Goal: Feedback & Contribution: Contribute content

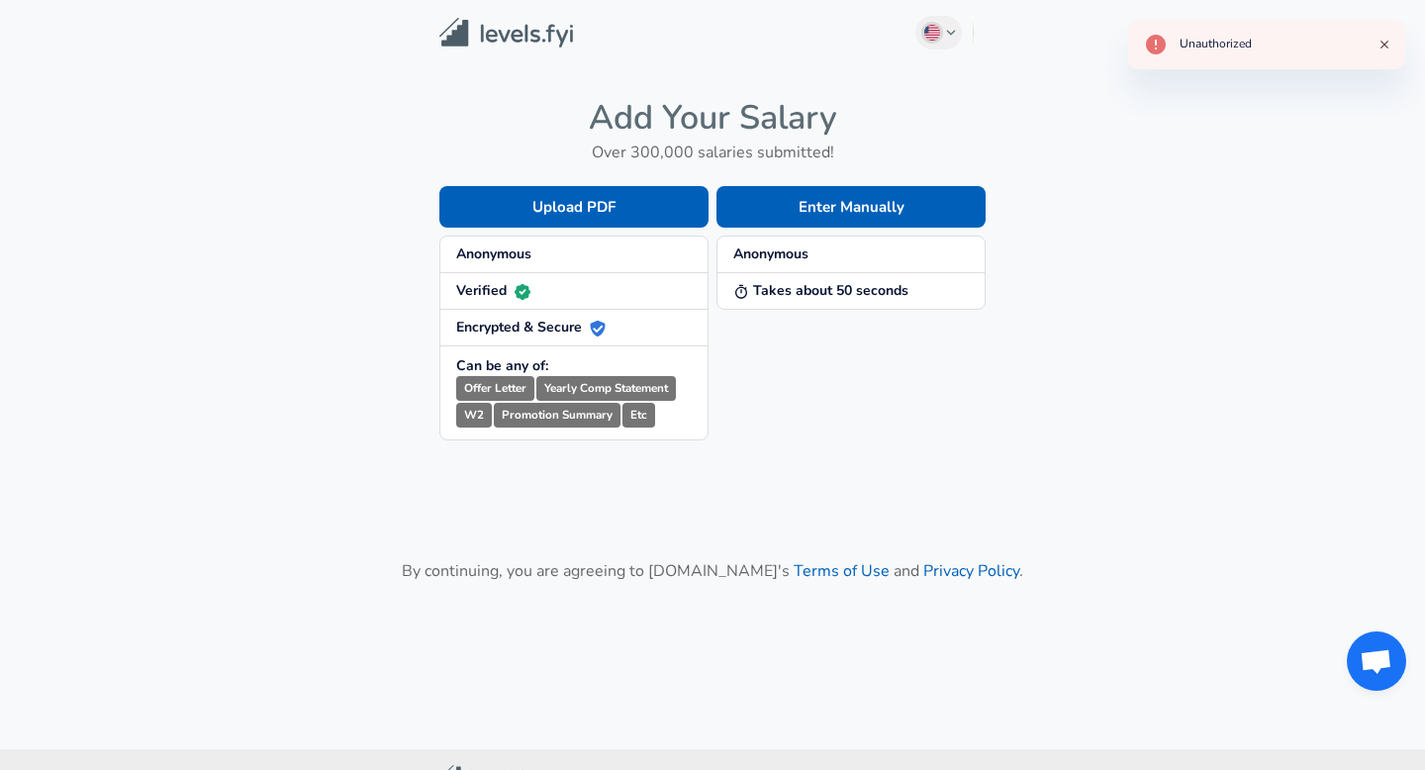
click at [609, 263] on span "Anonymous" at bounding box center [574, 254] width 236 height 20
click at [596, 253] on span "Anonymous" at bounding box center [574, 254] width 236 height 20
click at [764, 290] on strong "Takes about 50 seconds" at bounding box center [820, 290] width 175 height 19
click at [839, 194] on button "Enter Manually" at bounding box center [851, 207] width 269 height 42
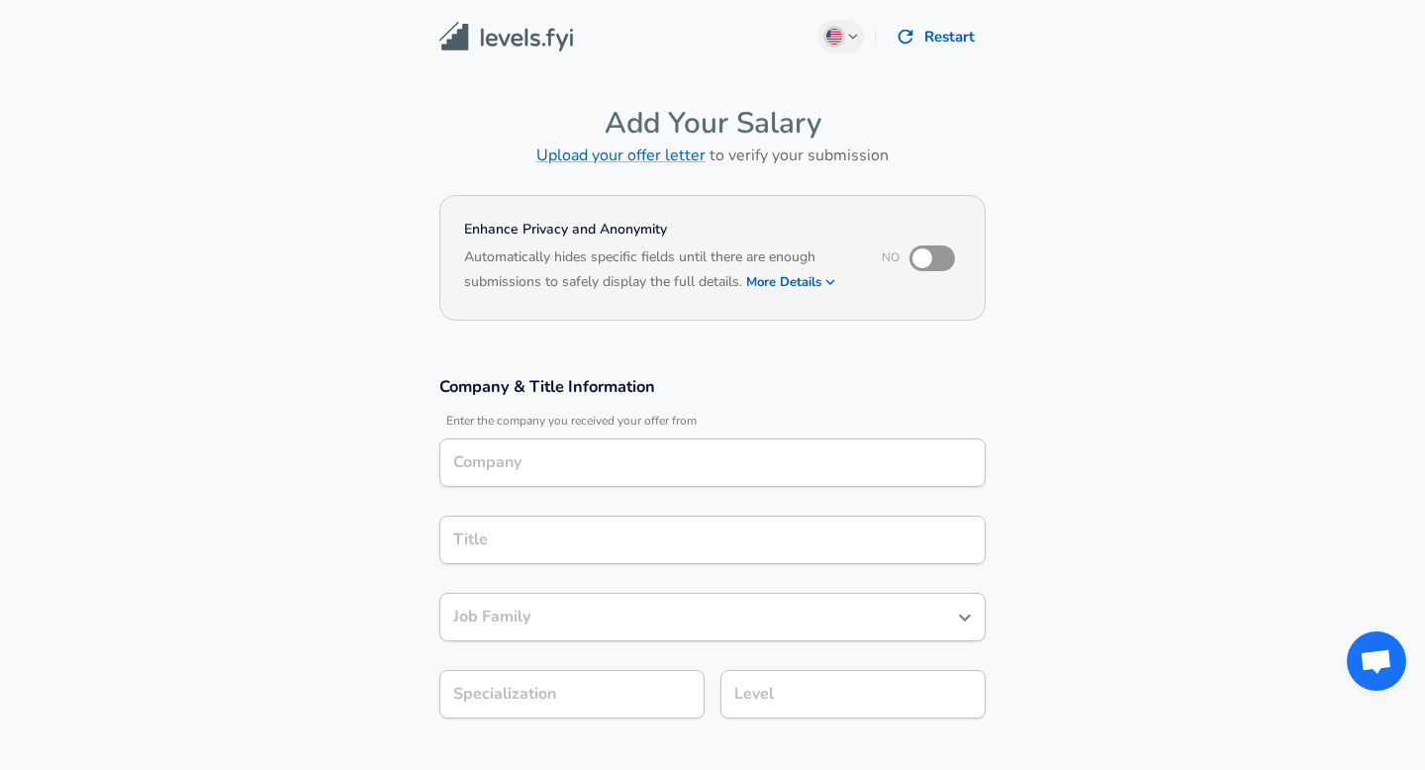
click at [624, 462] on input "Company" at bounding box center [712, 462] width 528 height 31
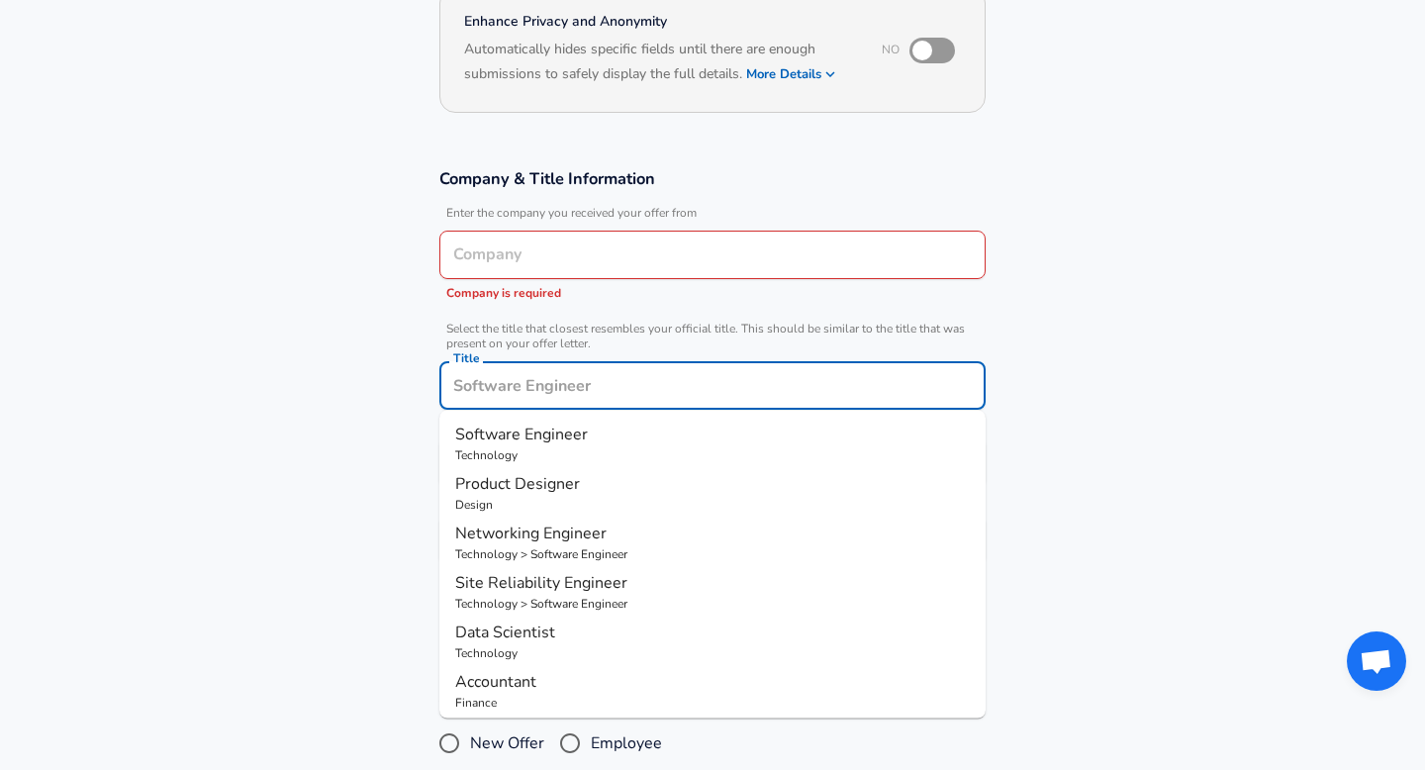
click at [594, 370] on input "Title" at bounding box center [712, 385] width 528 height 31
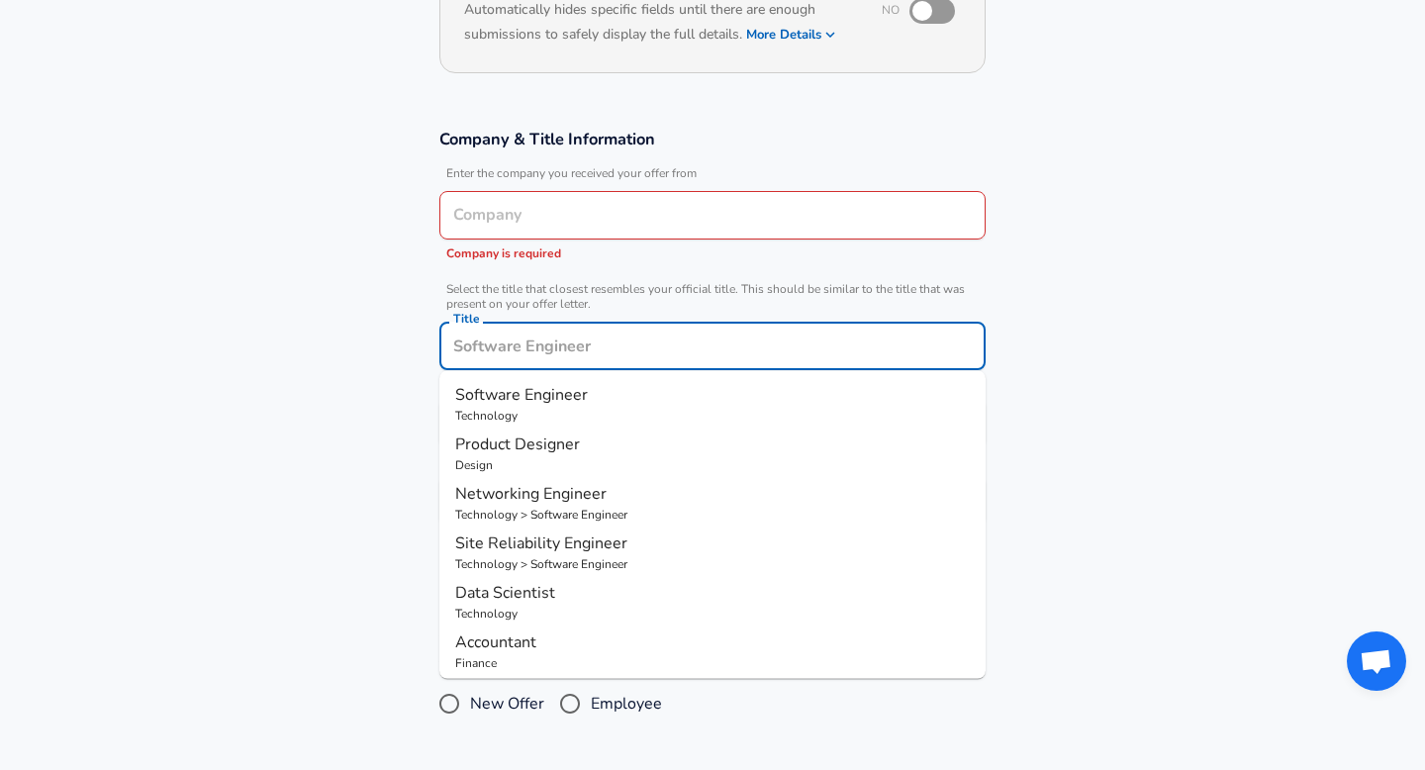
click at [572, 392] on span "Software Engineer" at bounding box center [521, 395] width 133 height 22
type input "Software Engineer"
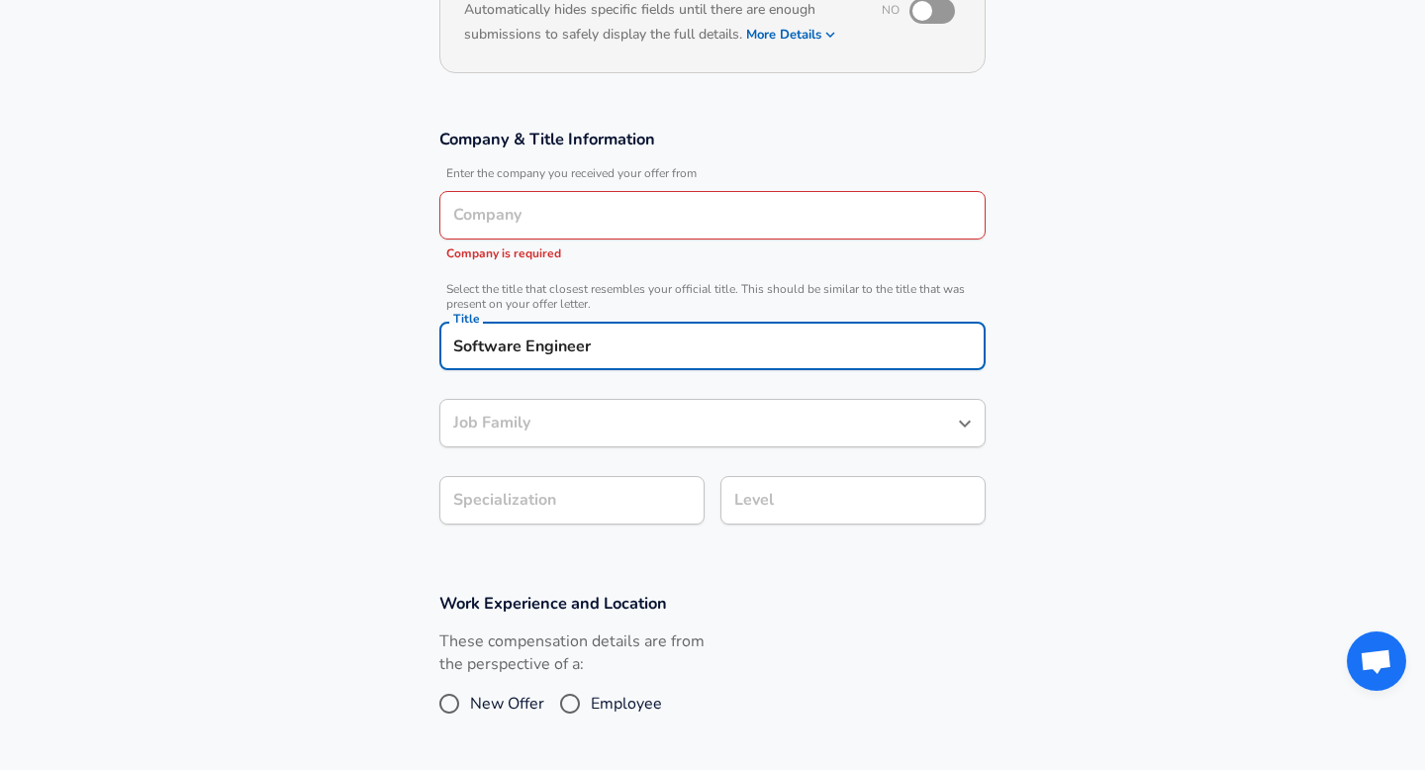
type input "Software Engineer"
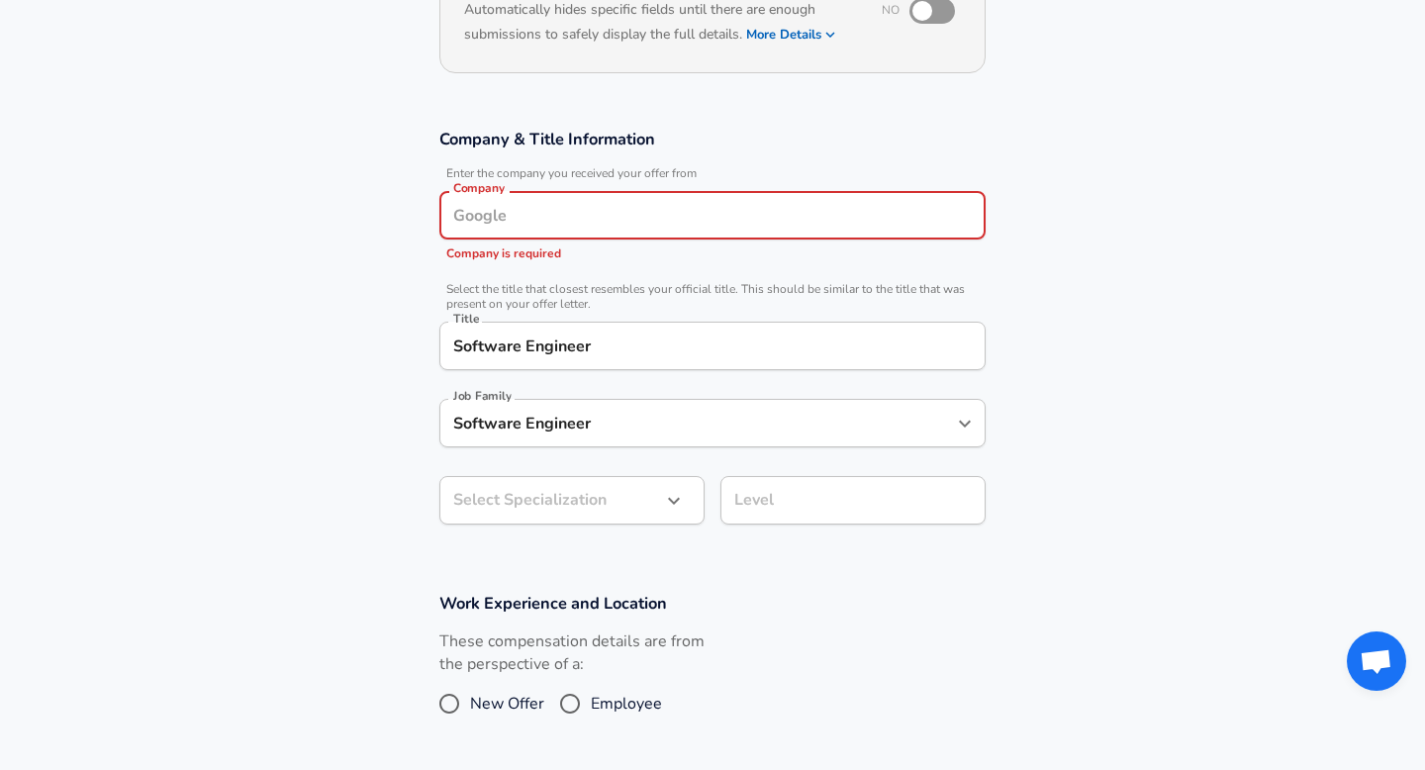
click at [607, 218] on input "Company" at bounding box center [712, 215] width 528 height 31
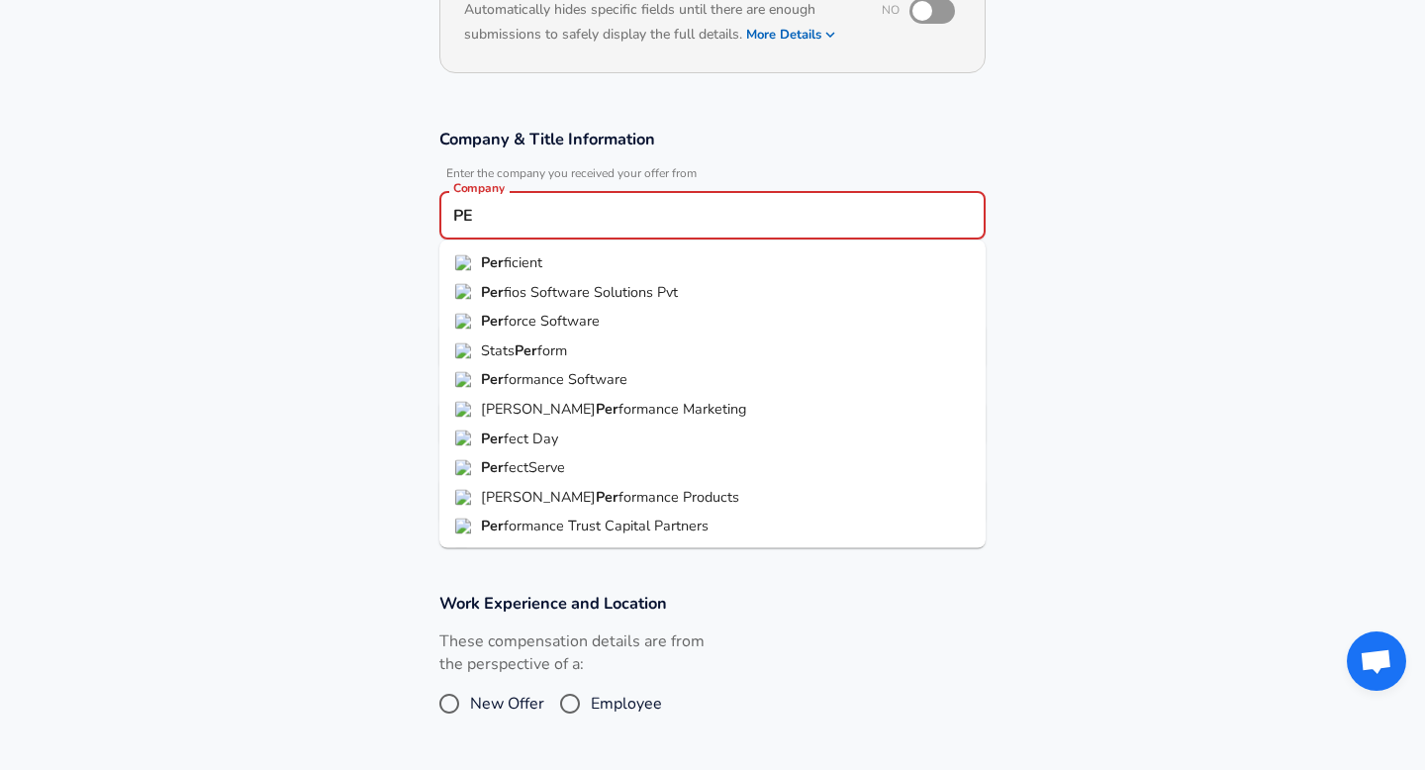
type input "P"
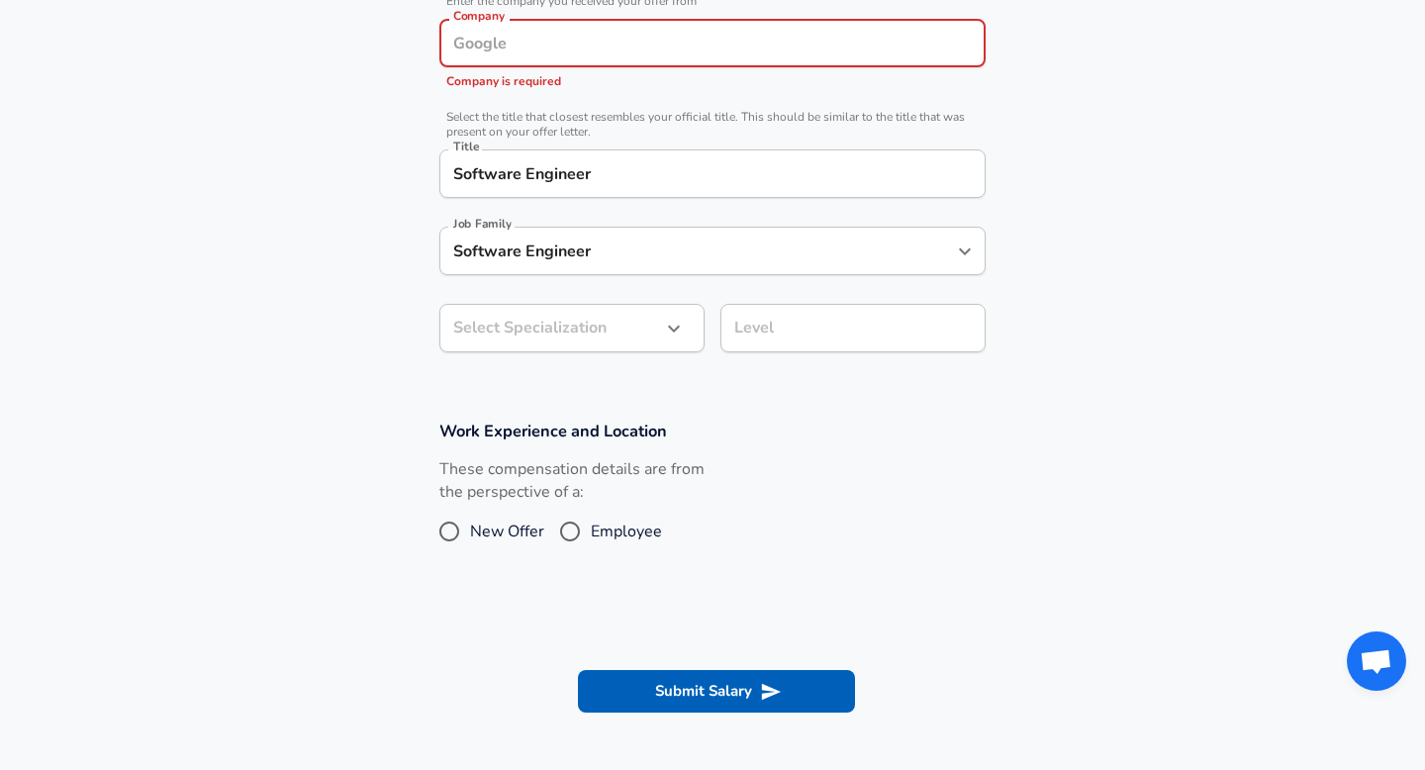
scroll to position [513, 0]
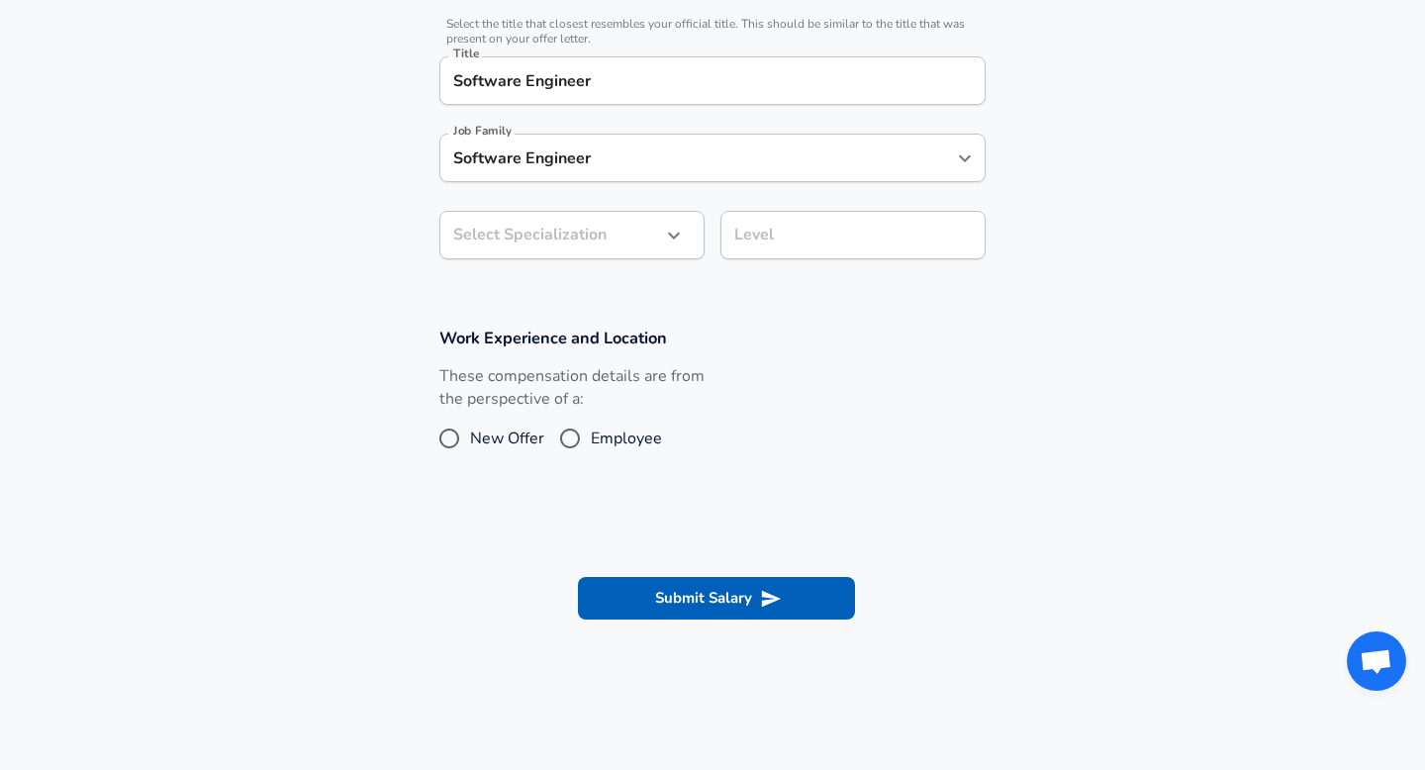
click at [561, 450] on input "Employee" at bounding box center [570, 439] width 42 height 32
radio input "true"
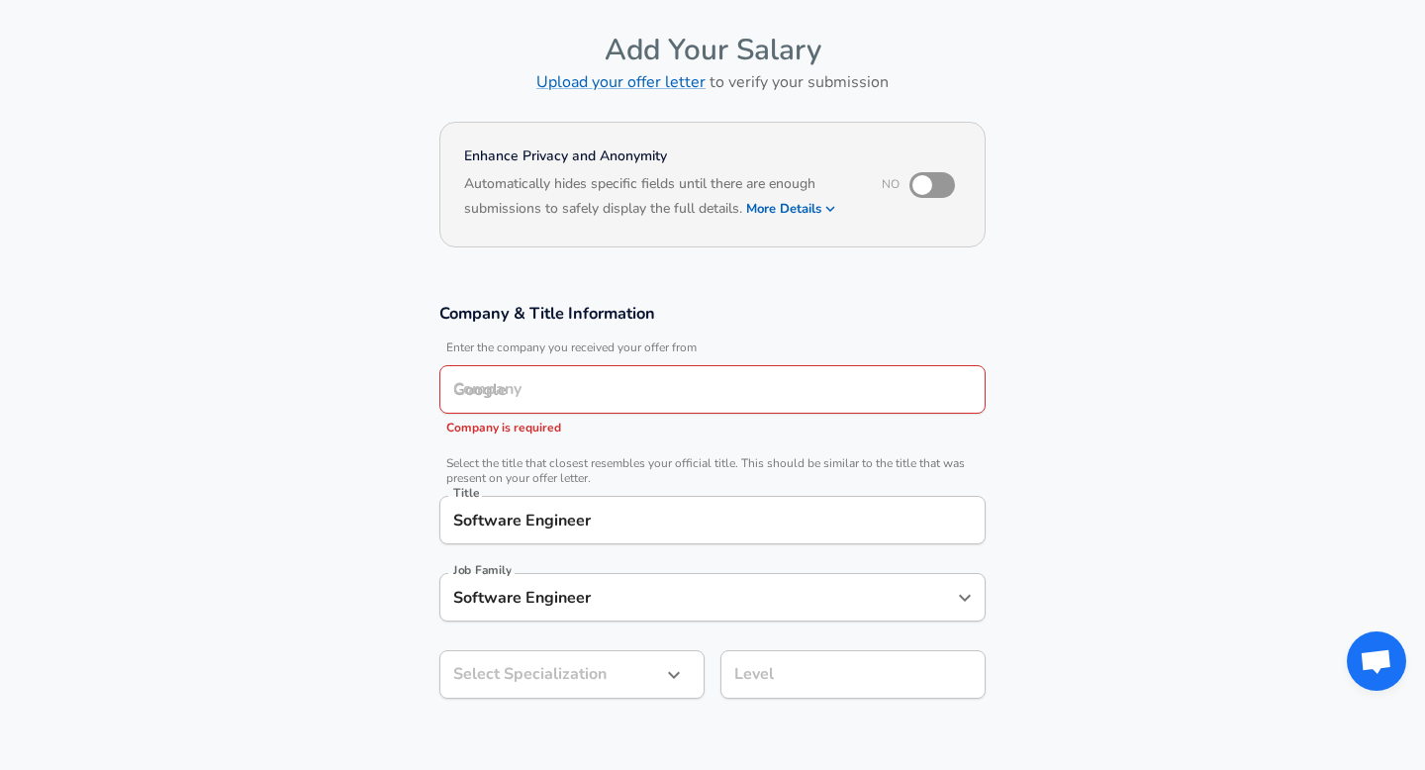
scroll to position [0, 0]
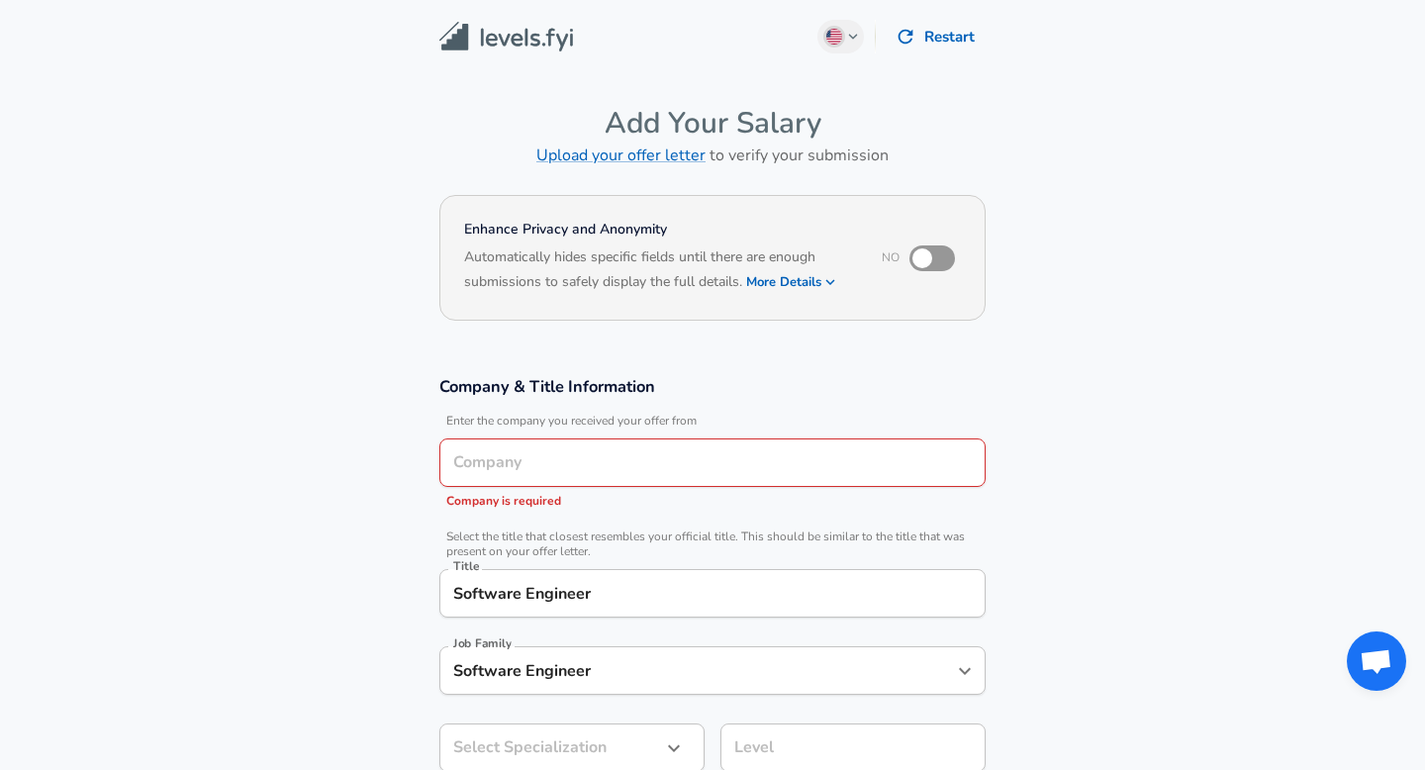
click at [468, 35] on img at bounding box center [506, 37] width 134 height 31
